Goal: Task Accomplishment & Management: Use online tool/utility

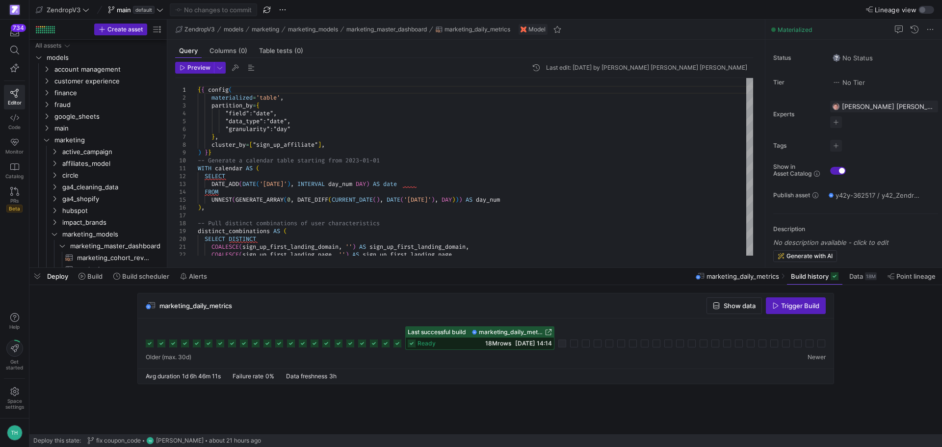
scroll to position [147, 0]
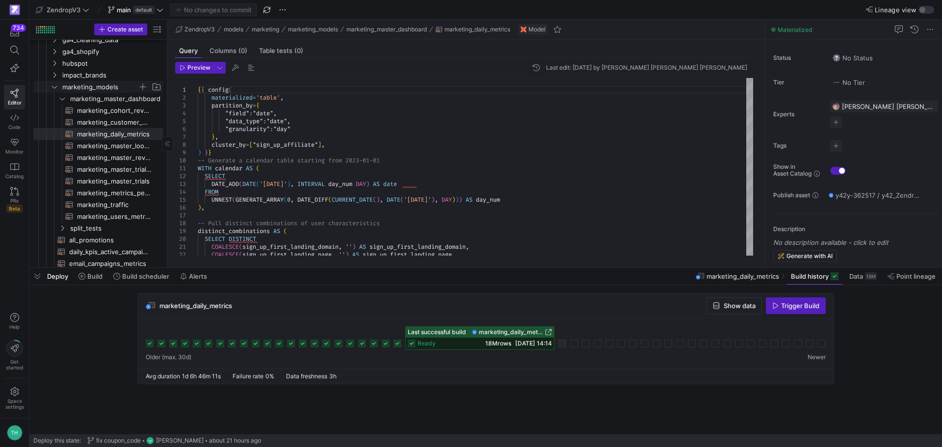
click at [55, 87] on icon "Press SPACE to select this row." at bounding box center [54, 87] width 7 height 6
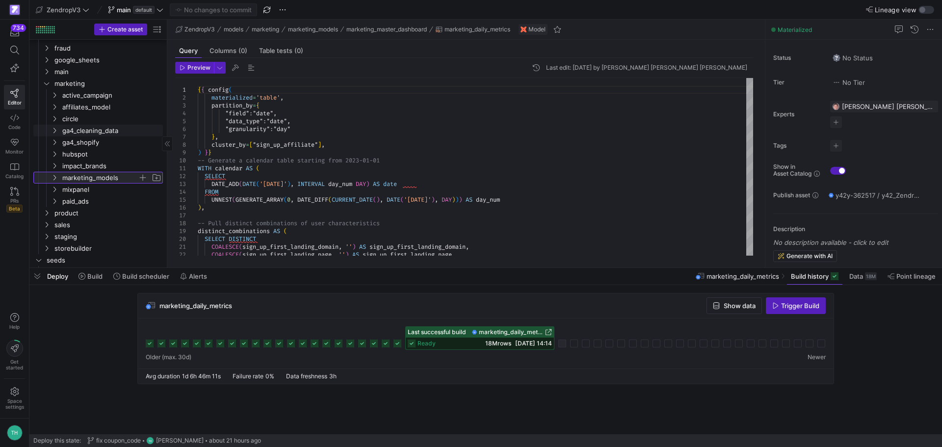
scroll to position [0, 0]
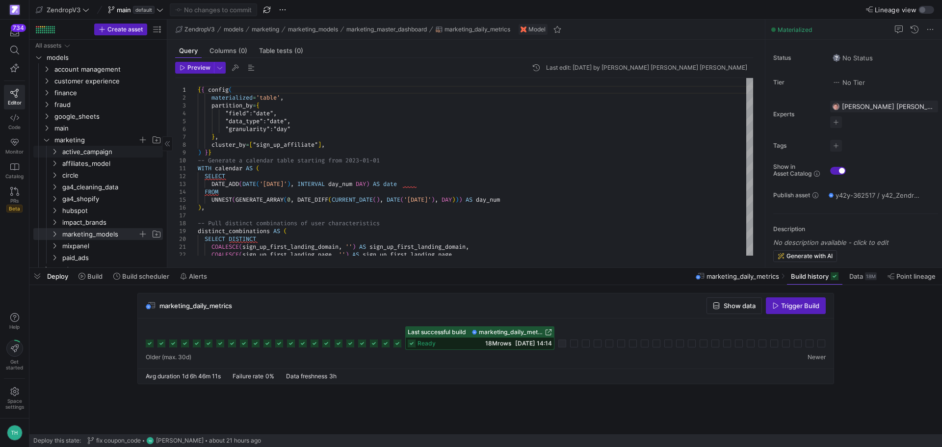
click at [46, 141] on icon "Press SPACE to select this row." at bounding box center [46, 140] width 7 height 6
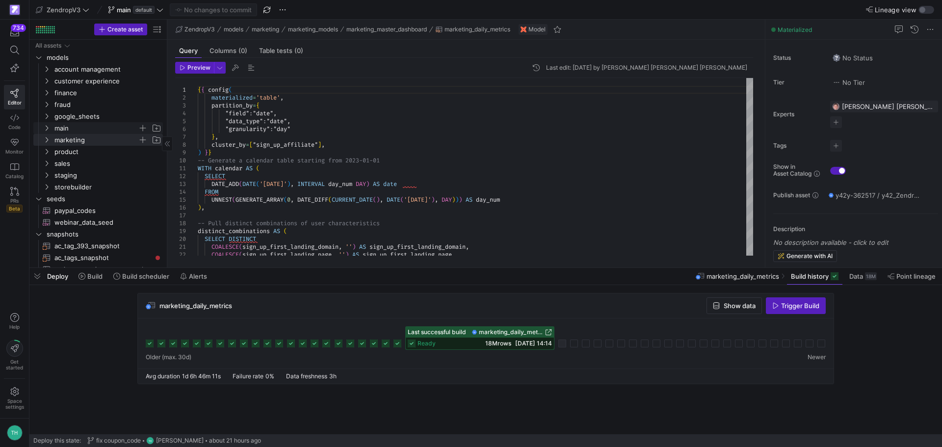
click at [46, 126] on icon "Press SPACE to select this row." at bounding box center [46, 128] width 7 height 6
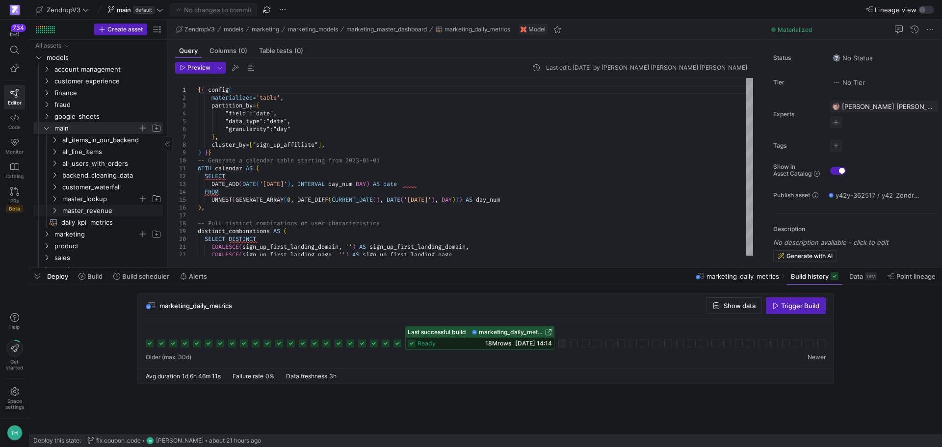
click at [103, 199] on span "master_lookup" at bounding box center [100, 198] width 76 height 11
click at [106, 208] on span "master_lookup​​​​​​​​​​" at bounding box center [110, 210] width 82 height 11
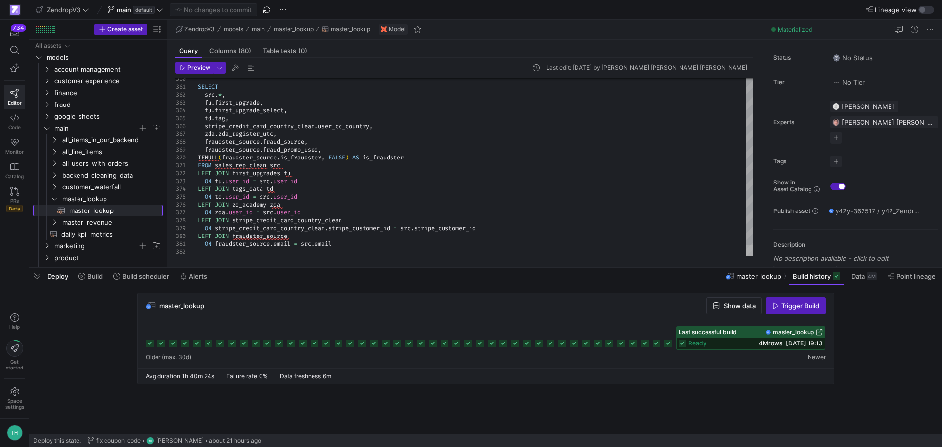
click at [750, 256] on div at bounding box center [749, 250] width 7 height 10
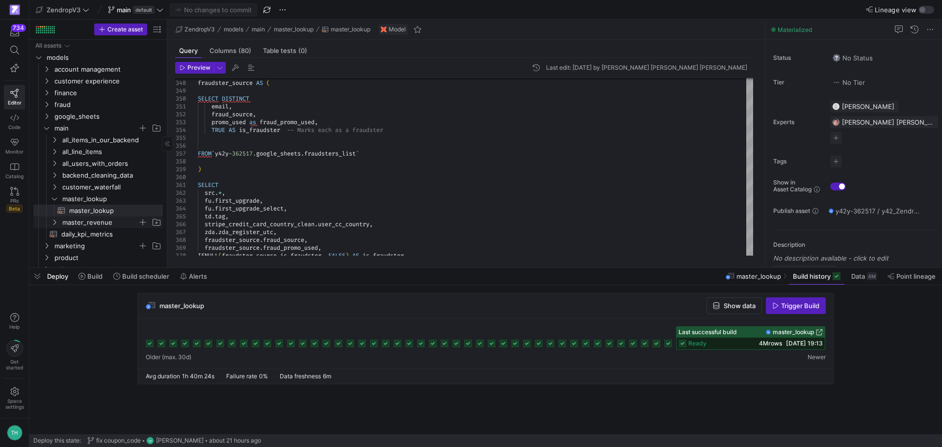
click at [68, 226] on span "master_revenue" at bounding box center [100, 222] width 76 height 11
click at [83, 238] on span "master_revenue_model​​​​​​​​​​" at bounding box center [110, 234] width 82 height 11
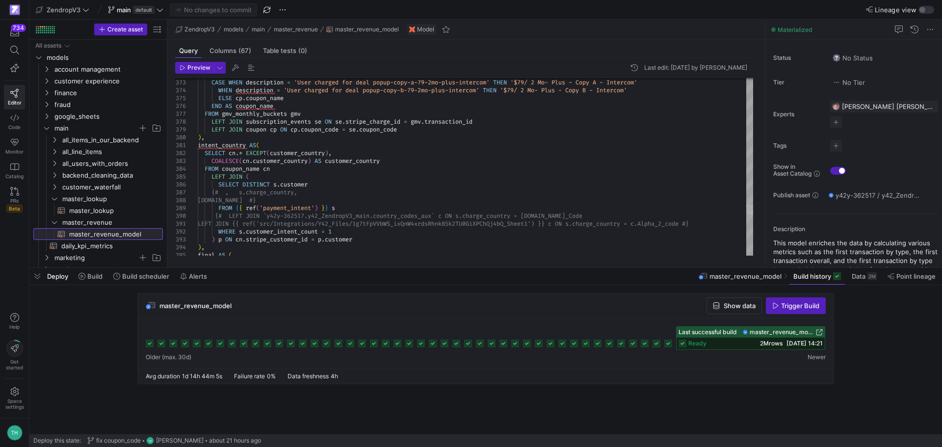
click at [753, 212] on div at bounding box center [749, 210] width 7 height 10
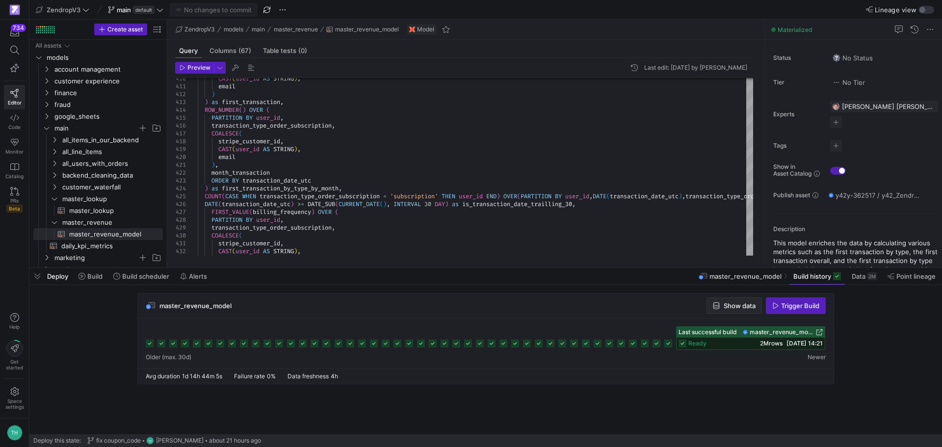
click at [727, 306] on span "Show data" at bounding box center [739, 306] width 32 height 8
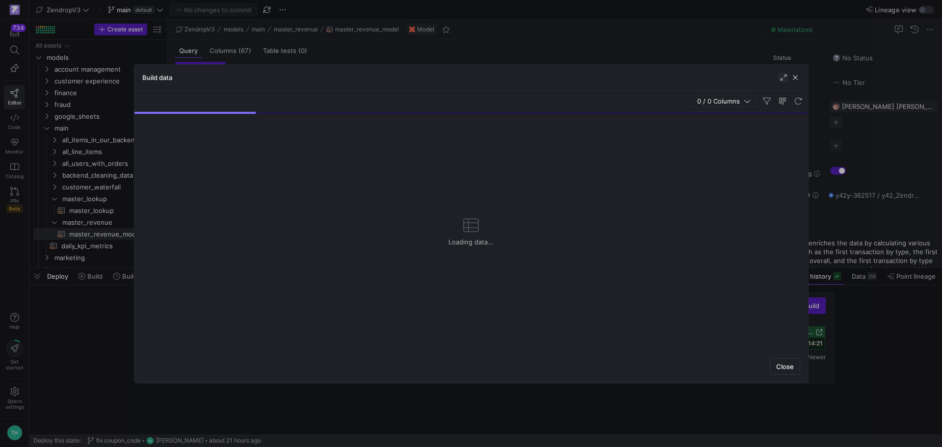
click at [782, 79] on span "button" at bounding box center [783, 78] width 10 height 10
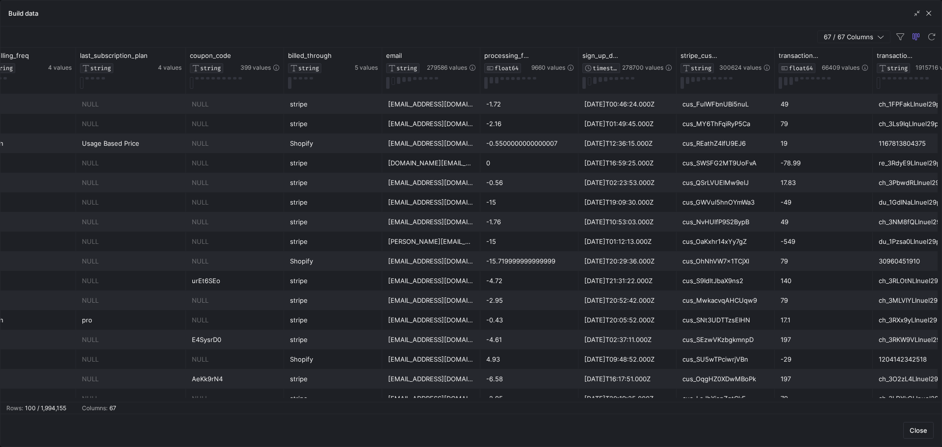
scroll to position [0, 548]
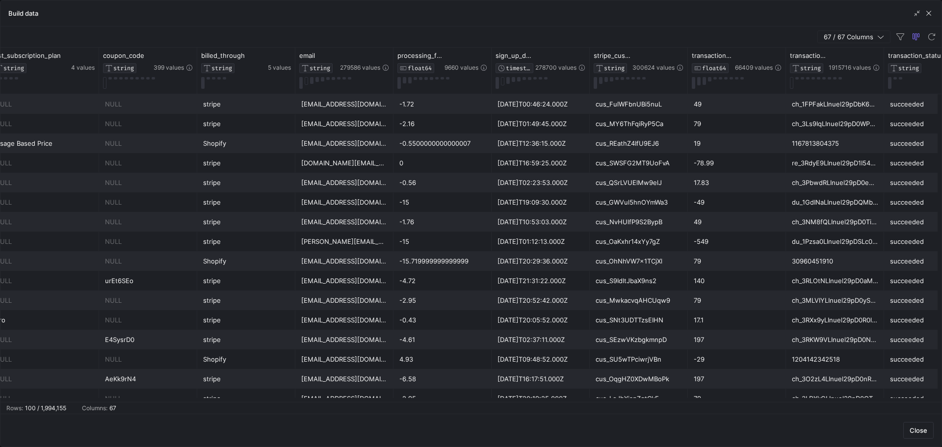
click at [934, 9] on div "Build data" at bounding box center [470, 13] width 941 height 26
click at [932, 11] on span "button" at bounding box center [929, 13] width 10 height 10
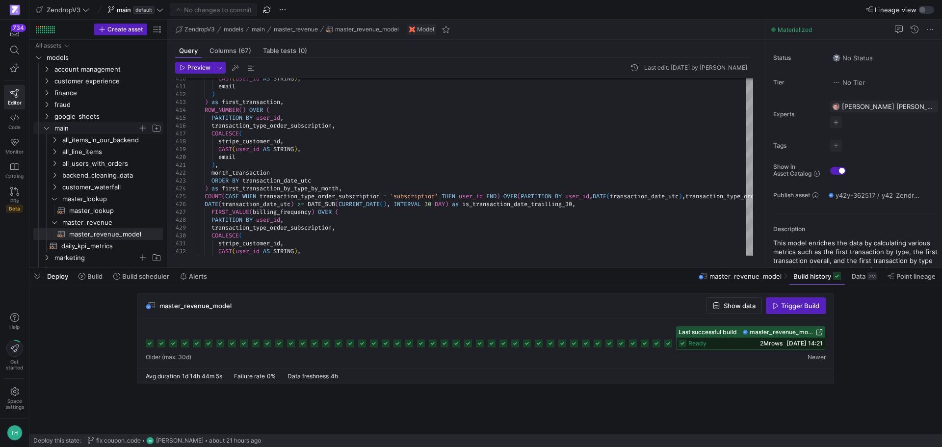
click at [47, 127] on icon "Press SPACE to select this row." at bounding box center [46, 128] width 7 height 6
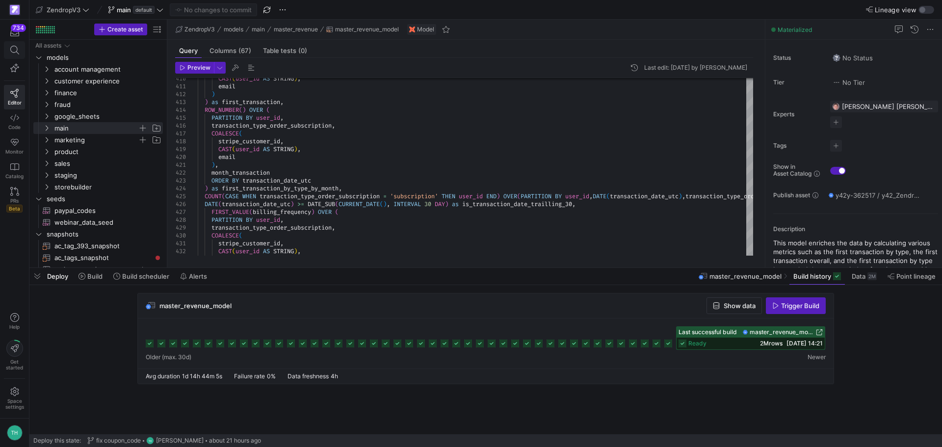
click at [15, 55] on span at bounding box center [14, 50] width 20 height 17
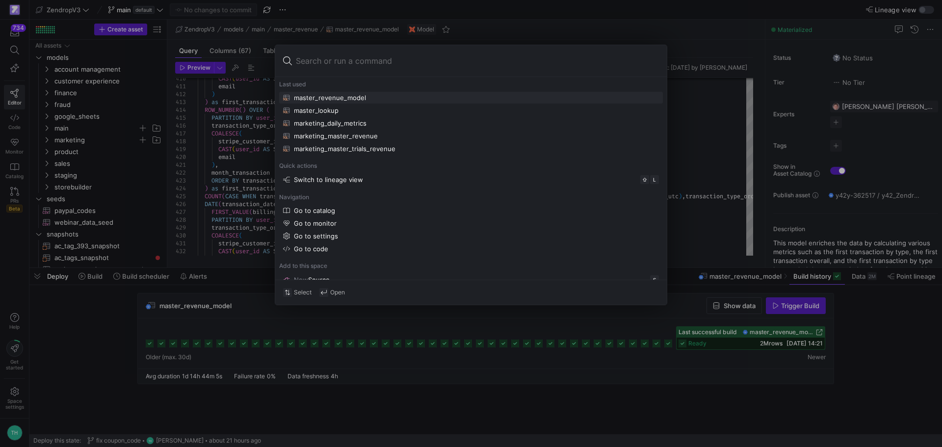
click at [84, 350] on div at bounding box center [471, 223] width 942 height 447
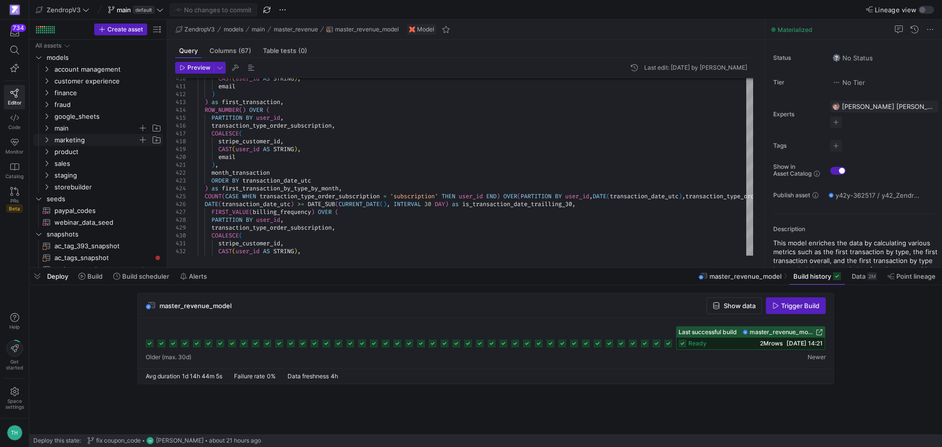
click at [50, 137] on y42-icon "Press SPACE to select this row." at bounding box center [47, 140] width 8 height 8
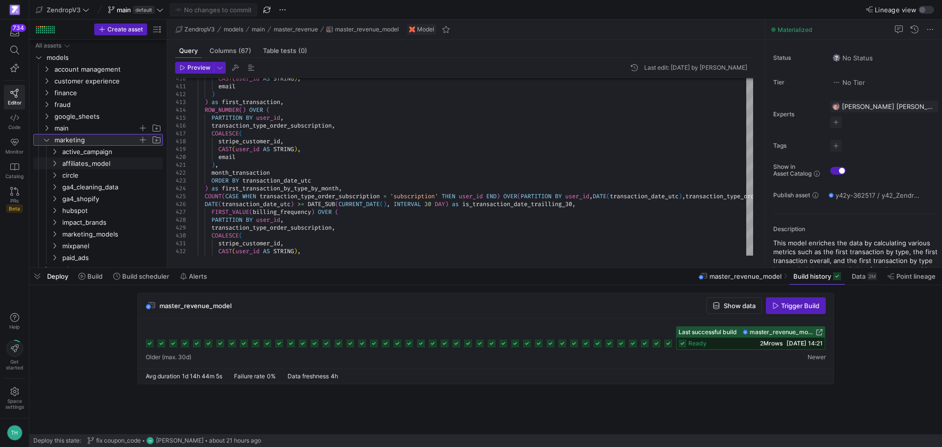
scroll to position [49, 0]
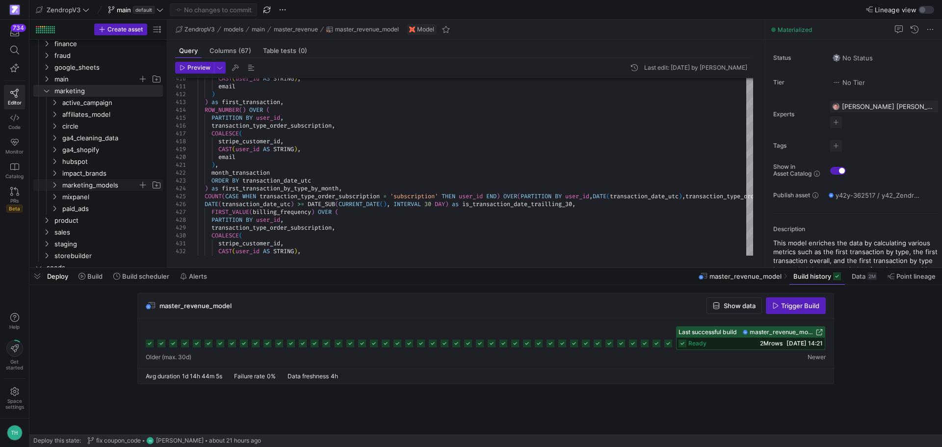
click at [109, 182] on span "marketing_models" at bounding box center [100, 185] width 76 height 11
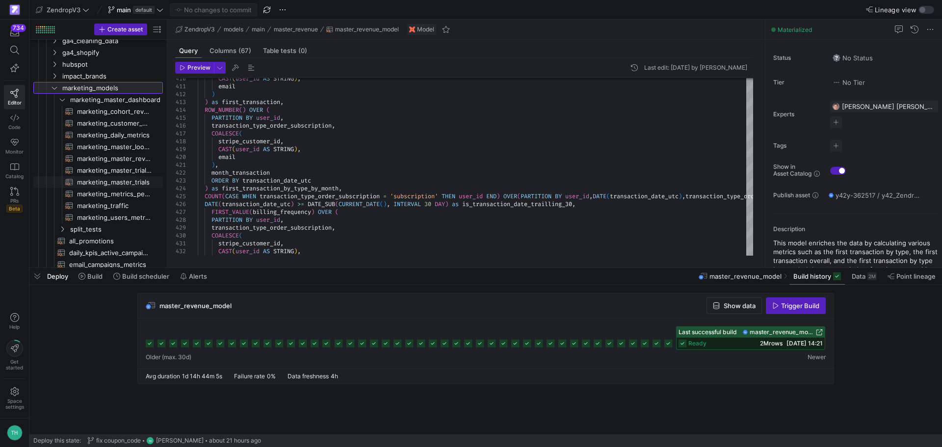
scroll to position [147, 0]
click at [103, 157] on span "marketing_master_revenue​​​​​​​​​​" at bounding box center [114, 157] width 75 height 11
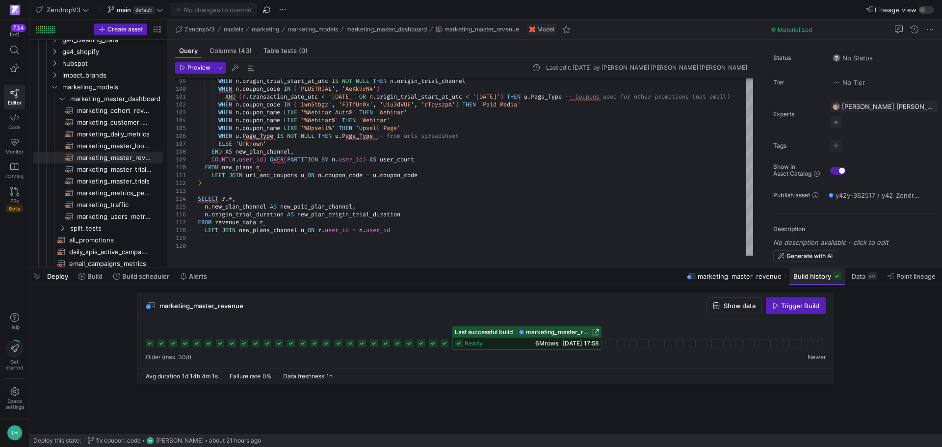
click at [803, 279] on span "Build history" at bounding box center [812, 276] width 38 height 8
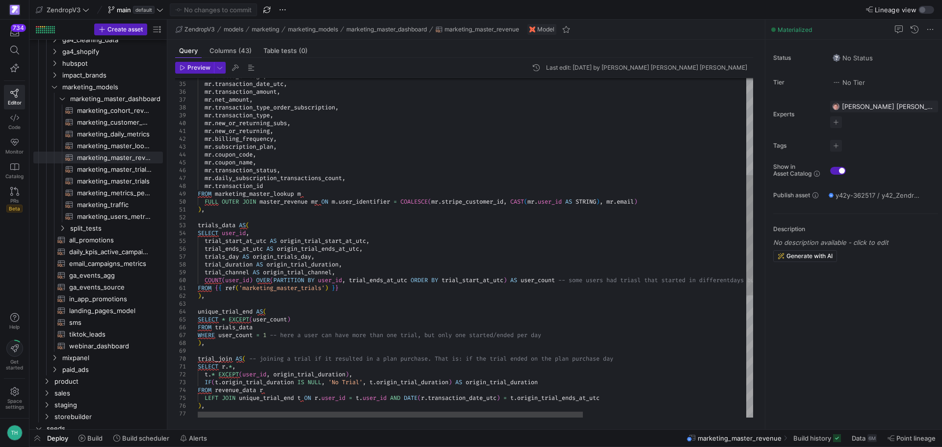
type textarea "), trials_data AS( SELECT user_id, trial_start_at_utc AS origin_trial_start_at_…"
click at [378, 209] on div "LEFT JOIN unique_trial_end t ON r . user_id = t . user_id AND DATE ( r . transa…" at bounding box center [593, 282] width 791 height 955
type textarea "si"
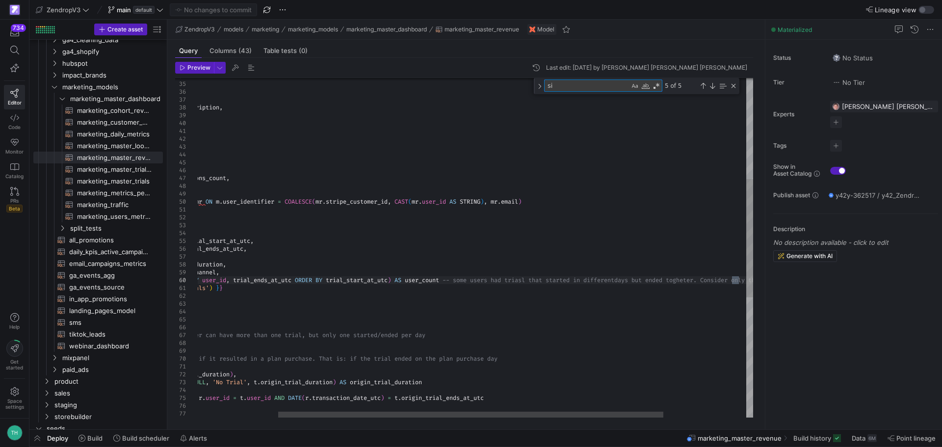
type textarea "{{ config( materialized='table', partition_by={ "field": "transaction_date_utc"…"
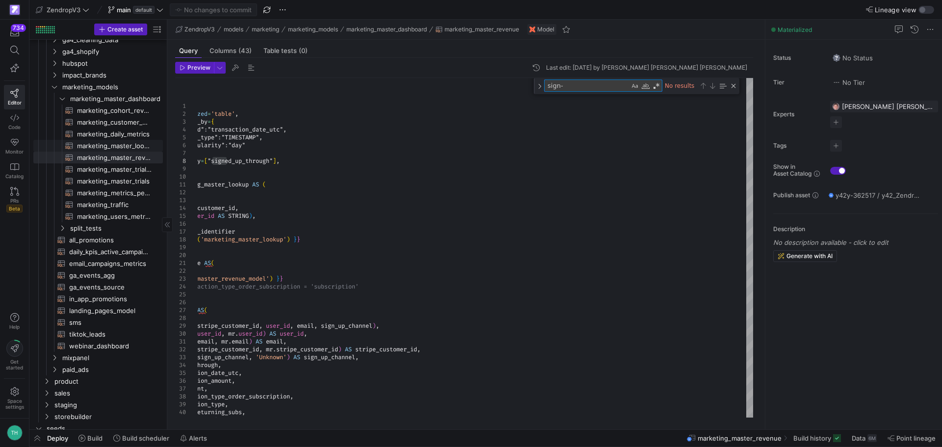
type textarea "sign-"
click at [97, 144] on span "marketing_master_lookup​​​​​​​​​​" at bounding box center [114, 145] width 75 height 11
type textarea "-- This query is pulling the parameters related to the users' first visit on ou…"
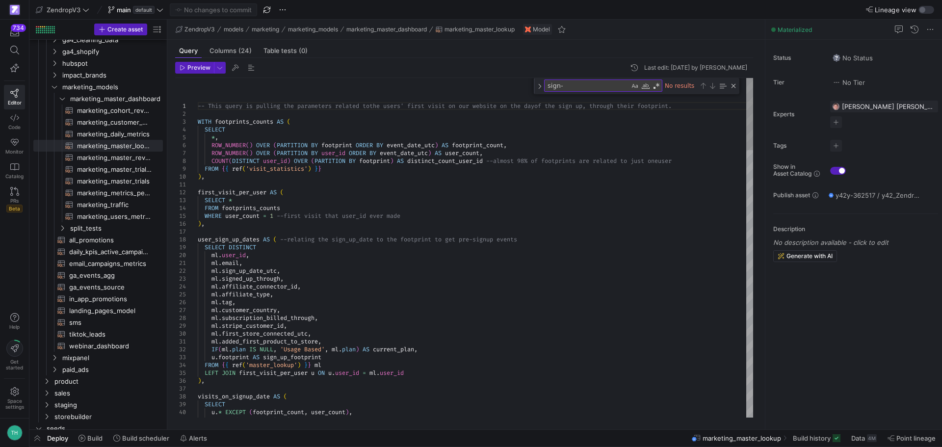
click at [578, 86] on textarea "sign-" at bounding box center [586, 85] width 85 height 11
type textarea "sign-"
type textarea "-- This query is pulling the parameters related to the users' first visit on ou…"
type textarea "sign"
type textarea "first_visit_per_user AS ( SELECT * FROM footprints_counts WHERE user_count = 1 …"
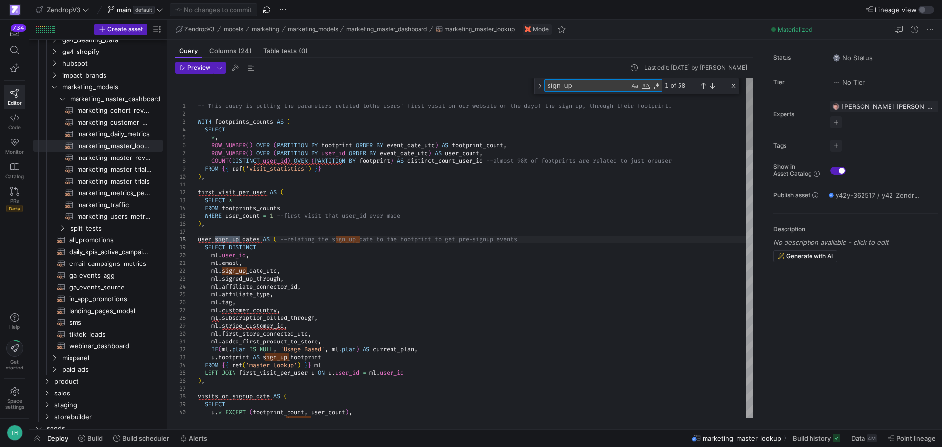
type textarea "sign_up_"
type textarea "storebuild_first_tag AS ( SELECT user_id, tag FROM storebuild_tags WHERE user_t…"
type textarea "sign_up_c"
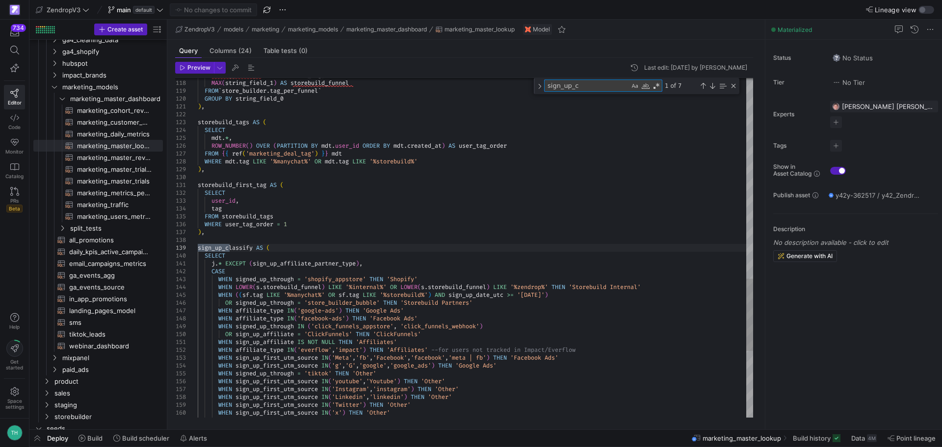
type textarea "WHEN sign_up_first_utm_source IN('ActiveCampaign','activecampaign') THEN 'Other…"
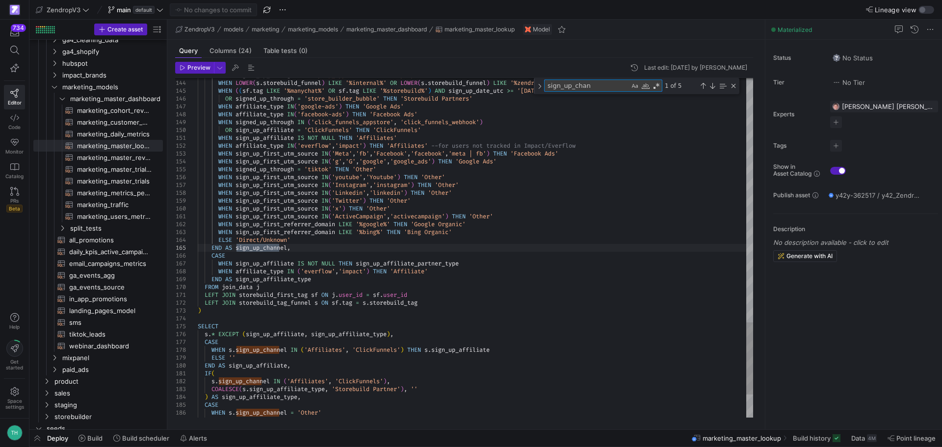
type textarea "sign_up_chan"
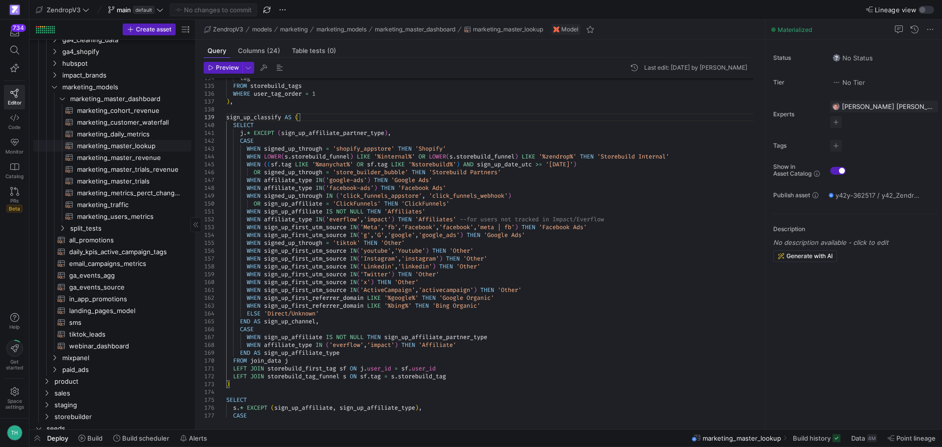
drag, startPoint x: 167, startPoint y: 149, endPoint x: 172, endPoint y: 148, distance: 5.6
click at [195, 147] on div at bounding box center [195, 225] width 0 height 410
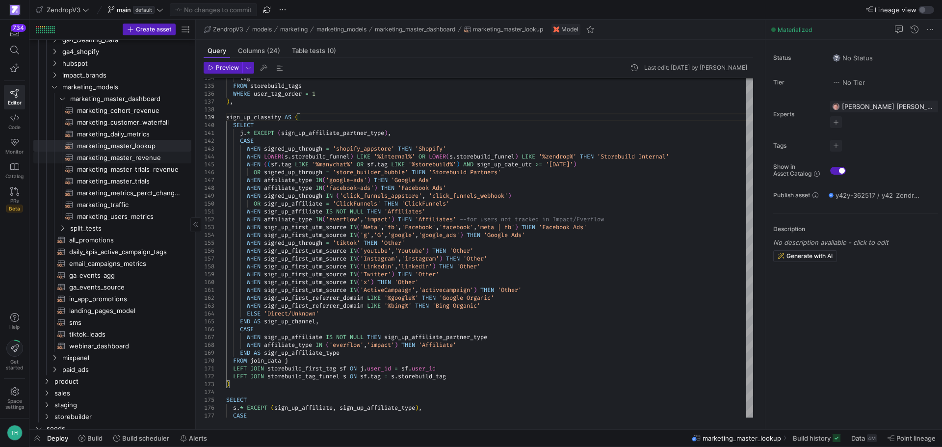
click at [91, 155] on span "marketing_master_revenue​​​​​​​​​​" at bounding box center [128, 157] width 103 height 11
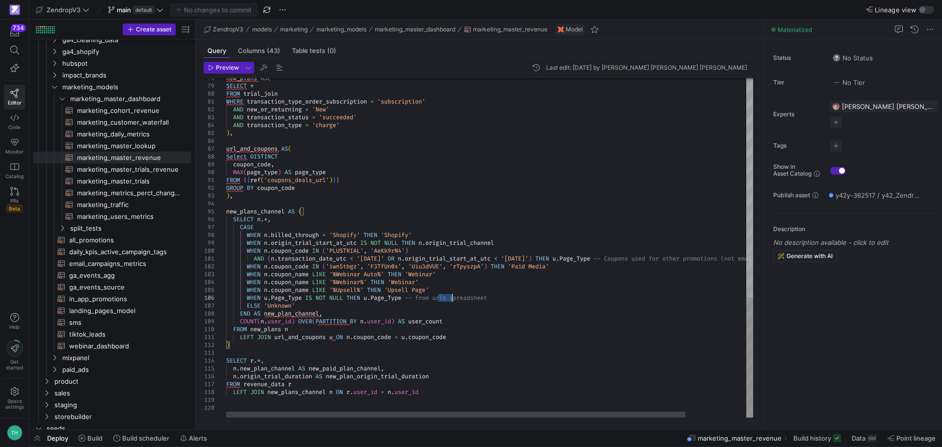
type textarea "LEFT JOIN url_and_coupons u ON [DOMAIN_NAME]_code = [DOMAIN_NAME]_code ) SELECT…"
click at [52, 86] on icon "Press SPACE to select this row." at bounding box center [54, 87] width 5 height 2
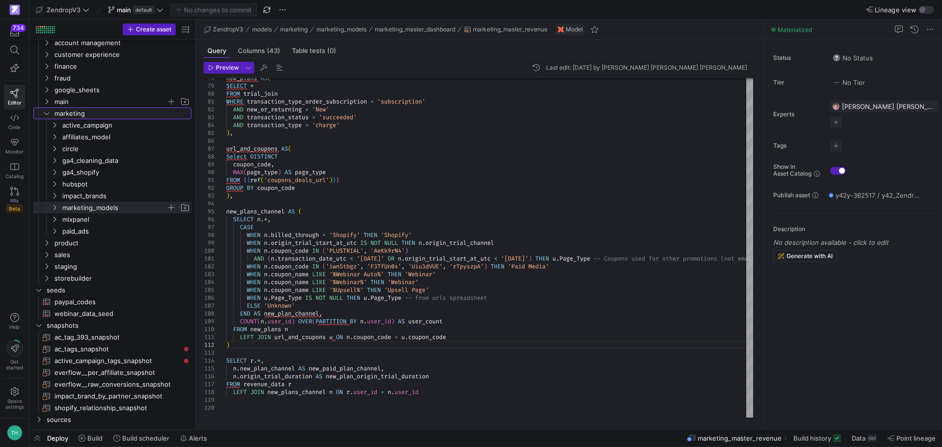
click at [48, 112] on icon "Press SPACE to select this row." at bounding box center [46, 113] width 7 height 6
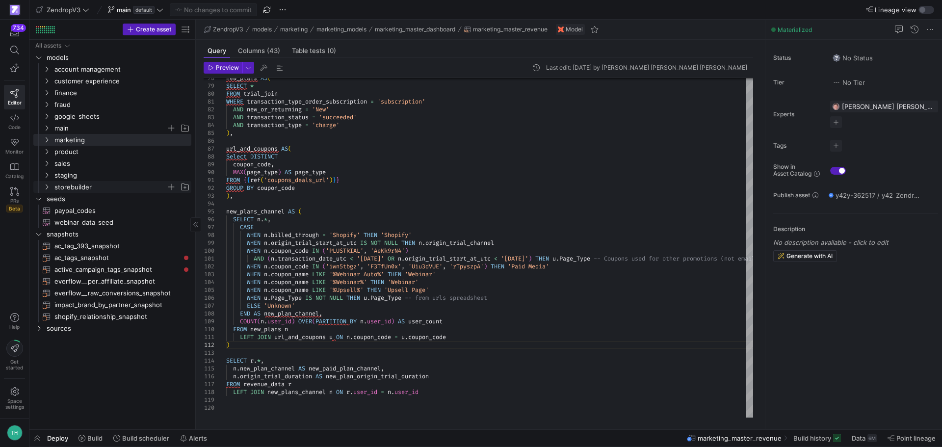
click at [47, 185] on icon "Press SPACE to select this row." at bounding box center [46, 187] width 7 height 6
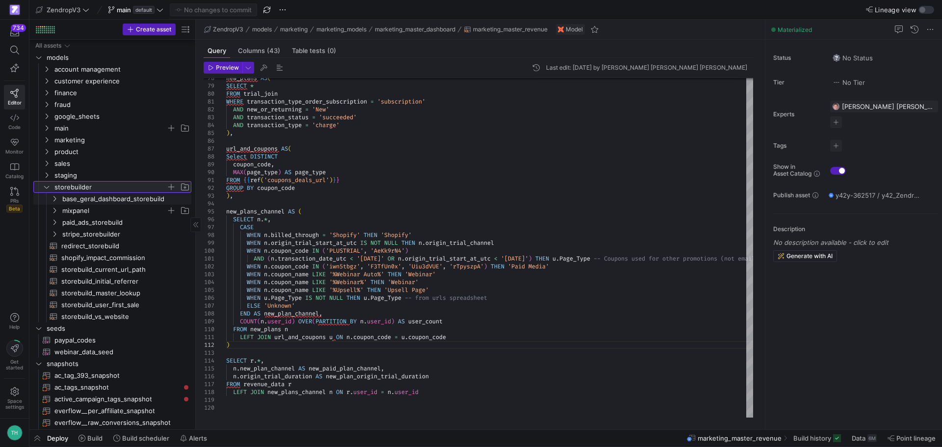
scroll to position [34, 0]
